Goal: Task Accomplishment & Management: Manage account settings

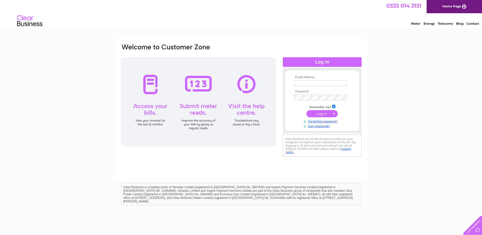
type input "[EMAIL_ADDRESS][DOMAIN_NAME]"
click at [321, 114] on input "submit" at bounding box center [322, 113] width 31 height 7
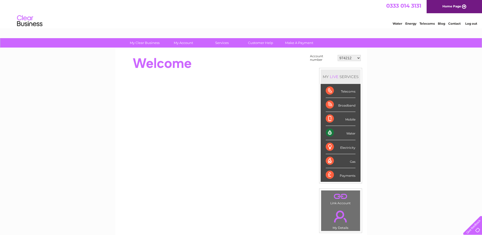
click at [359, 57] on select "974212 1091585 1109505 1153255 30282879" at bounding box center [349, 58] width 23 height 6
click at [338, 55] on select "974212 1091585 1109505 1153255 30282879" at bounding box center [349, 58] width 23 height 6
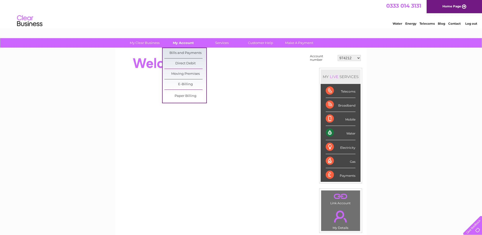
click at [183, 44] on link "My Account" at bounding box center [183, 42] width 42 height 9
click at [186, 53] on link "Bills and Payments" at bounding box center [185, 53] width 42 height 10
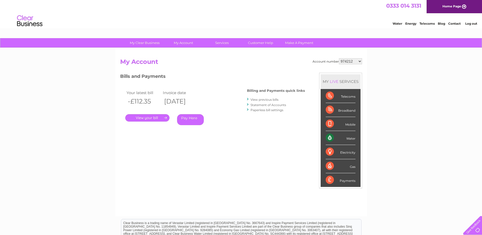
click at [150, 117] on link "." at bounding box center [147, 117] width 44 height 7
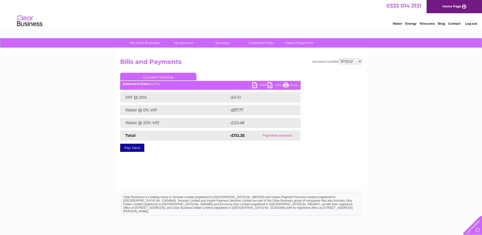
click at [264, 86] on link "PDF" at bounding box center [259, 85] width 15 height 7
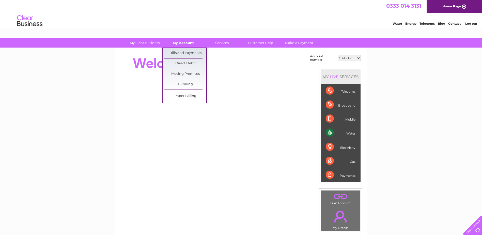
click at [184, 45] on link "My Account" at bounding box center [183, 42] width 42 height 9
click at [186, 51] on link "Bills and Payments" at bounding box center [185, 53] width 42 height 10
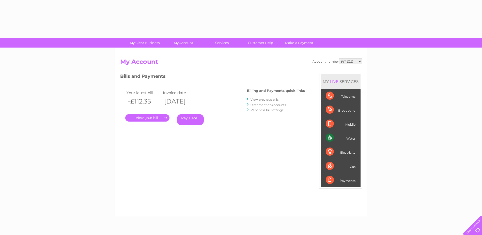
click at [359, 61] on select "974212 1091585 1109505 1153255 30282879" at bounding box center [350, 61] width 23 height 6
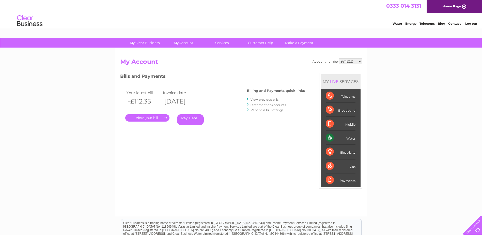
select select "1091585"
click at [339, 58] on select "974212 1091585 1109505 1153255 30282879" at bounding box center [350, 61] width 23 height 6
click at [360, 62] on select "974212 1091585 1109505 1153255 30282879" at bounding box center [350, 61] width 23 height 6
select select "1109505"
click at [339, 58] on select "974212 1091585 1109505 1153255 30282879" at bounding box center [350, 61] width 23 height 6
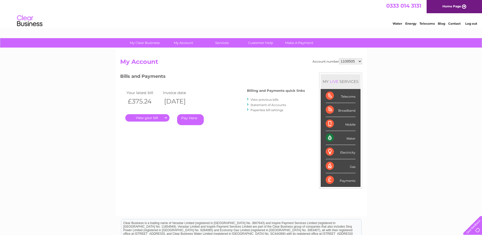
click at [152, 116] on link "." at bounding box center [147, 117] width 44 height 7
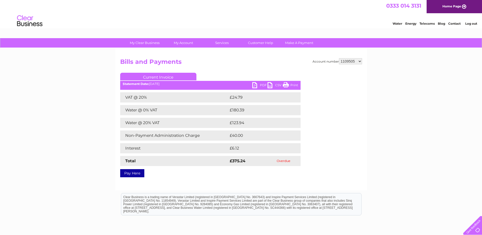
click at [264, 85] on link "PDF" at bounding box center [259, 85] width 15 height 7
click at [359, 62] on select "974212 1091585 1109505 1153255 30282879" at bounding box center [350, 61] width 23 height 6
click at [339, 58] on select "974212 1091585 1109505 1153255 30282879" at bounding box center [350, 61] width 23 height 6
click at [360, 61] on select "974212 1091585 1109505 1153255 30282879" at bounding box center [350, 61] width 23 height 6
select select "1153255"
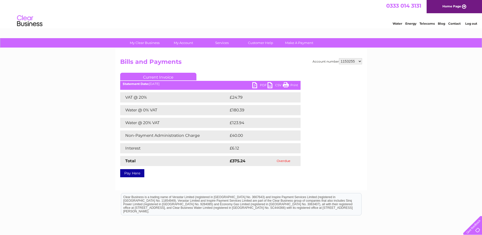
click at [339, 58] on select "974212 1091585 1109505 1153255 30282879" at bounding box center [350, 61] width 23 height 6
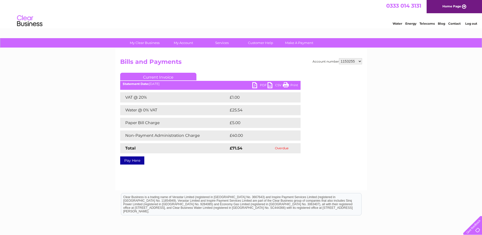
click at [256, 85] on link "PDF" at bounding box center [259, 85] width 15 height 7
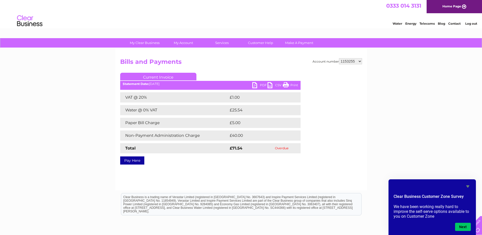
click at [361, 62] on select "974212 1091585 1109505 1153255 30282879" at bounding box center [350, 61] width 23 height 6
select select "30282879"
click at [339, 58] on select "974212 1091585 1109505 1153255 30282879" at bounding box center [350, 61] width 23 height 6
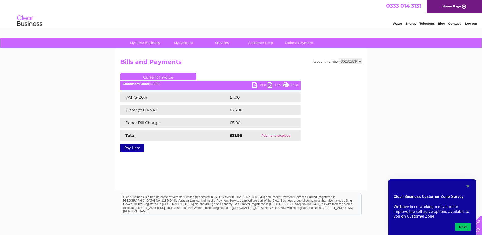
click at [359, 61] on select "974212 1091585 1109505 1153255 30282879" at bounding box center [350, 61] width 23 height 6
select select "1109505"
click at [339, 58] on select "974212 1091585 1109505 1153255 30282879" at bounding box center [350, 61] width 23 height 6
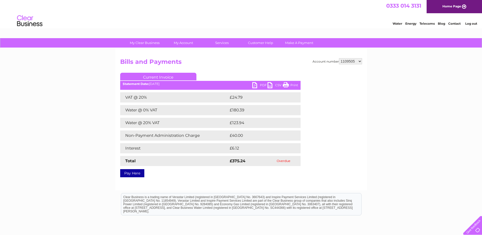
drag, startPoint x: 0, startPoint y: 0, endPoint x: 361, endPoint y: 62, distance: 366.3
click at [361, 62] on select "974212 1091585 1109505 1153255 30282879" at bounding box center [350, 61] width 23 height 6
select select "1153255"
click at [339, 58] on select "974212 1091585 1109505 1153255 30282879" at bounding box center [350, 61] width 23 height 6
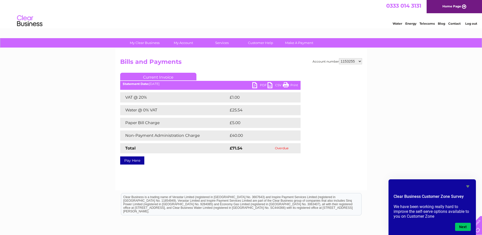
click at [259, 86] on link "PDF" at bounding box center [259, 85] width 15 height 7
drag, startPoint x: 160, startPoint y: 238, endPoint x: 158, endPoint y: 241, distance: 3.6
click at [158, 223] on html "Clear Business is a trading name of Verastar Limited (registered in [GEOGRAPHIC…" at bounding box center [241, 206] width 482 height 33
